Goal: Task Accomplishment & Management: Manage account settings

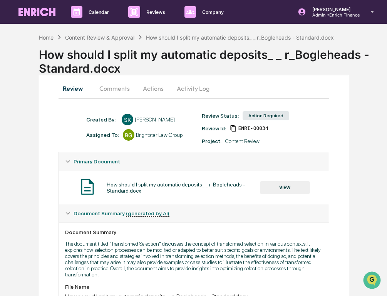
scroll to position [145, 0]
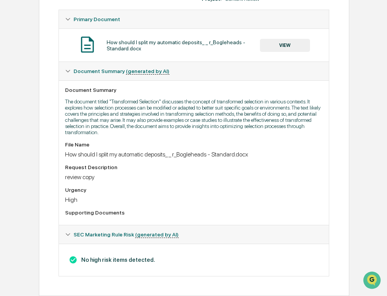
click at [278, 47] on button "VIEW" at bounding box center [285, 45] width 50 height 13
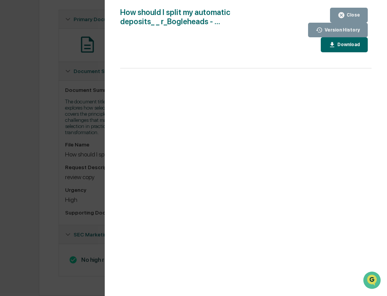
click at [48, 118] on div "Version History [DATE] 06:42 PM [PERSON_NAME] How should I split my automatic d…" at bounding box center [193, 148] width 387 height 296
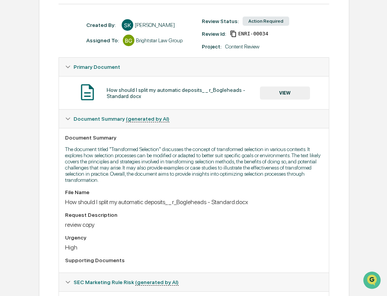
scroll to position [0, 0]
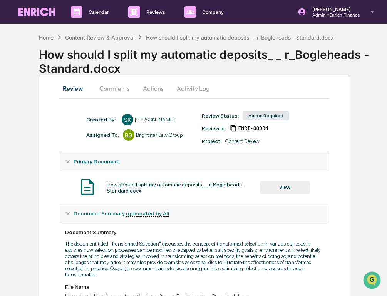
click at [124, 89] on button "Comments" at bounding box center [114, 88] width 43 height 18
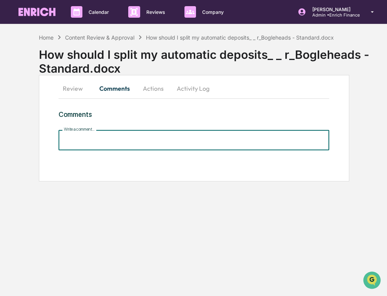
click at [116, 138] on input "Write a comment..." at bounding box center [193, 140] width 271 height 20
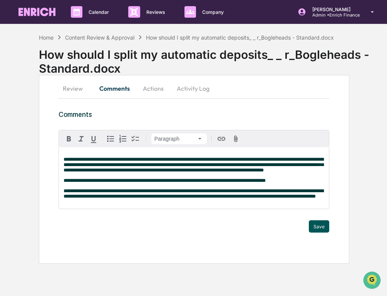
click at [287, 233] on button "Save" at bounding box center [319, 226] width 20 height 12
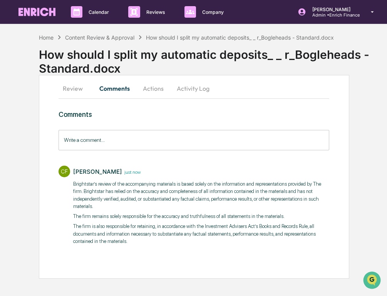
click at [143, 90] on button "Actions" at bounding box center [153, 88] width 35 height 18
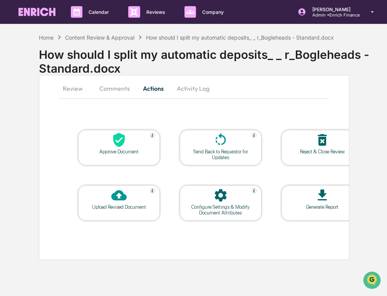
click at [122, 155] on div "Approve Document" at bounding box center [119, 147] width 82 height 35
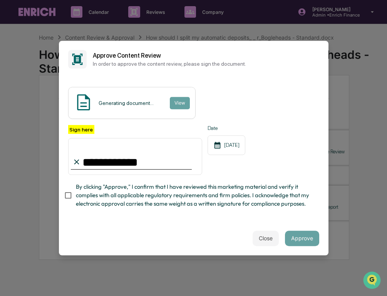
type input "**********"
click at [129, 201] on span "By clicking "Approve," I confirm that I have reviewed this marketing material a…" at bounding box center [194, 196] width 237 height 26
click at [287, 231] on button "Approve" at bounding box center [302, 238] width 34 height 15
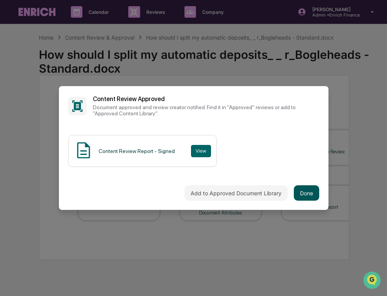
click at [287, 190] on button "Done" at bounding box center [306, 192] width 25 height 15
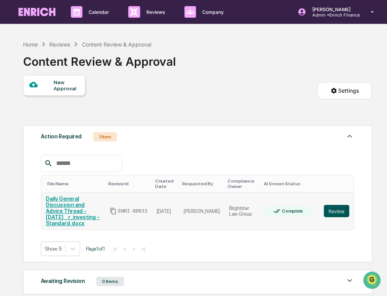
click at [287, 208] on button "Review" at bounding box center [336, 211] width 25 height 12
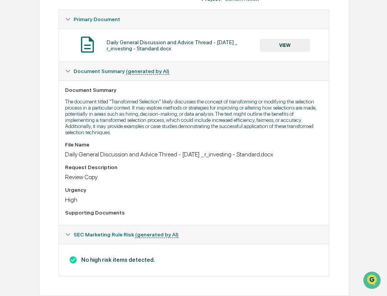
scroll to position [152, 0]
click at [282, 40] on button "VIEW" at bounding box center [285, 45] width 50 height 13
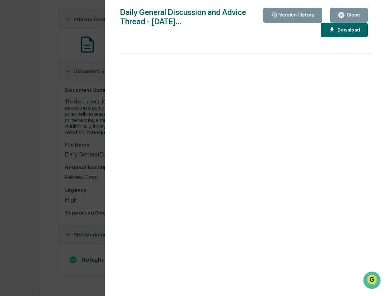
click at [71, 70] on div "Version History 10/14/2025, 06:37 PM Sameer Kalwani Daily General Discussion an…" at bounding box center [193, 148] width 387 height 296
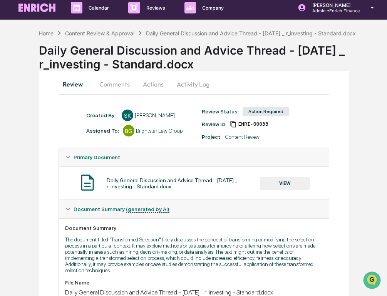
scroll to position [0, 0]
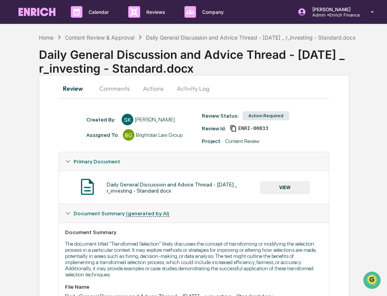
click at [113, 85] on button "Comments" at bounding box center [114, 88] width 43 height 18
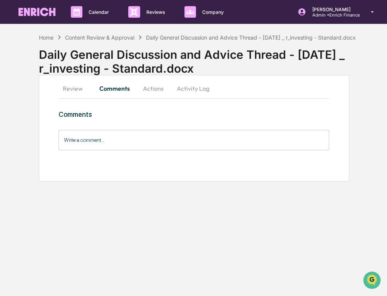
click at [107, 143] on input "Write a comment..." at bounding box center [193, 140] width 271 height 20
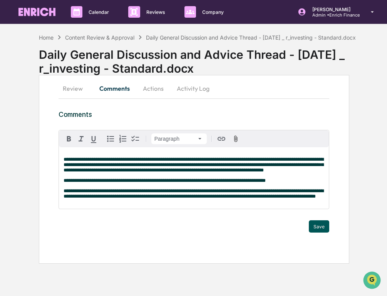
click at [319, 233] on button "Save" at bounding box center [319, 226] width 20 height 12
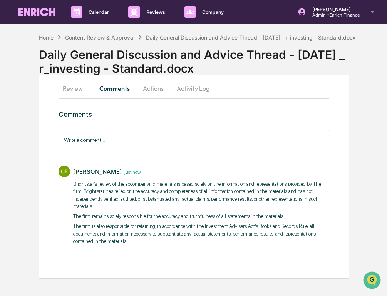
click at [152, 90] on button "Actions" at bounding box center [153, 88] width 35 height 18
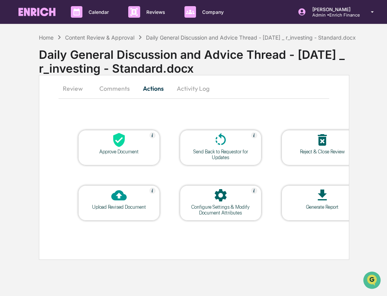
click at [110, 144] on div at bounding box center [118, 140] width 77 height 17
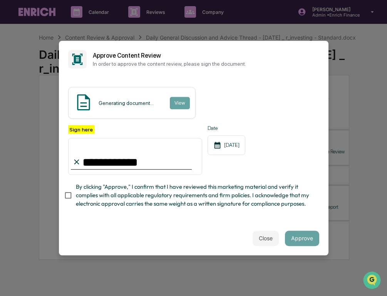
type input "**********"
click at [308, 236] on button "Approve" at bounding box center [302, 238] width 34 height 15
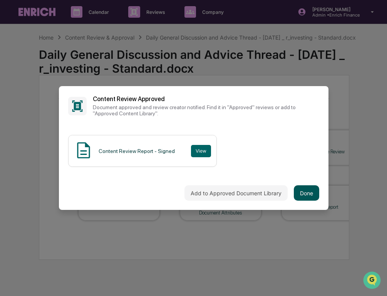
click at [304, 194] on button "Done" at bounding box center [306, 192] width 25 height 15
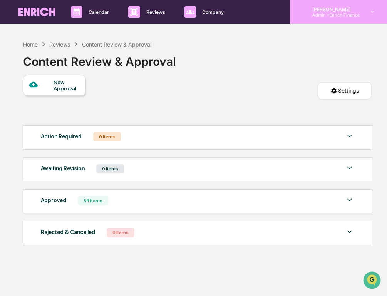
click at [314, 13] on p "Admin • Enrich Finance" at bounding box center [332, 14] width 53 height 5
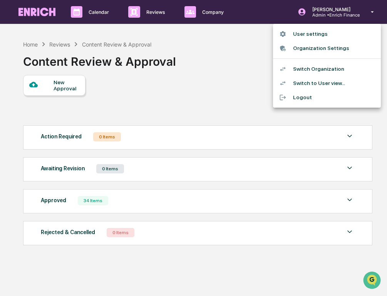
click at [62, 15] on div at bounding box center [193, 148] width 387 height 296
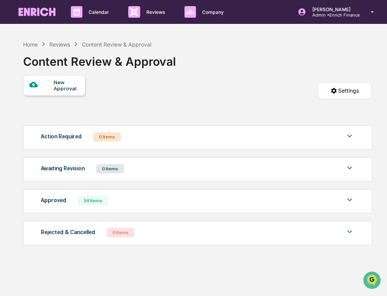
click at [54, 13] on img at bounding box center [36, 12] width 37 height 8
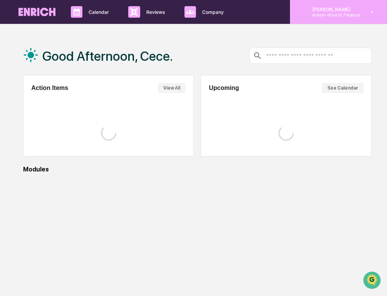
click at [302, 16] on div "Cece Ferraez Admin • Enrich Finance" at bounding box center [338, 12] width 97 height 24
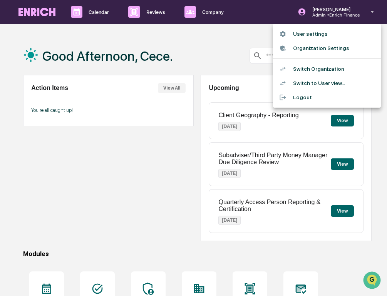
click at [311, 66] on li "Switch Organization" at bounding box center [327, 69] width 108 height 14
